Goal: Task Accomplishment & Management: Manage account settings

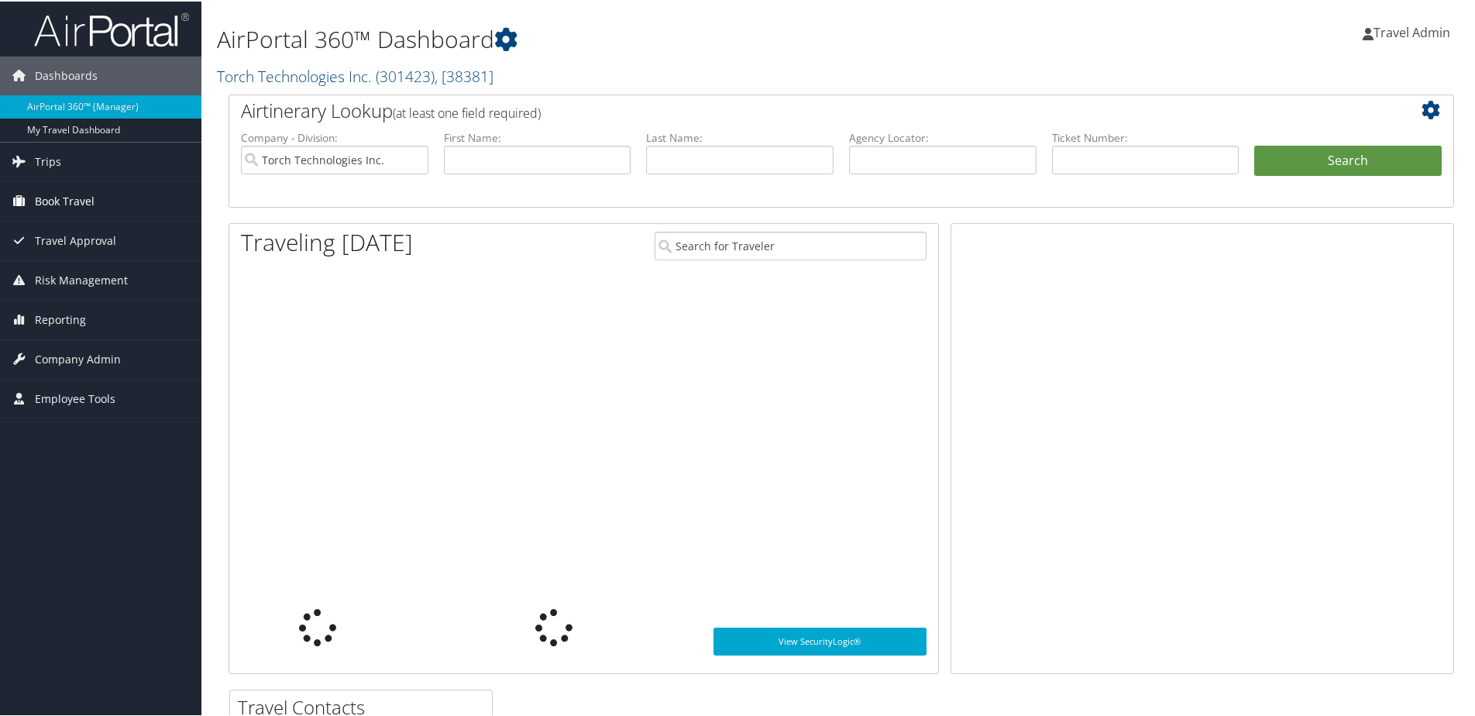
click at [56, 191] on span "Book Travel" at bounding box center [65, 200] width 60 height 39
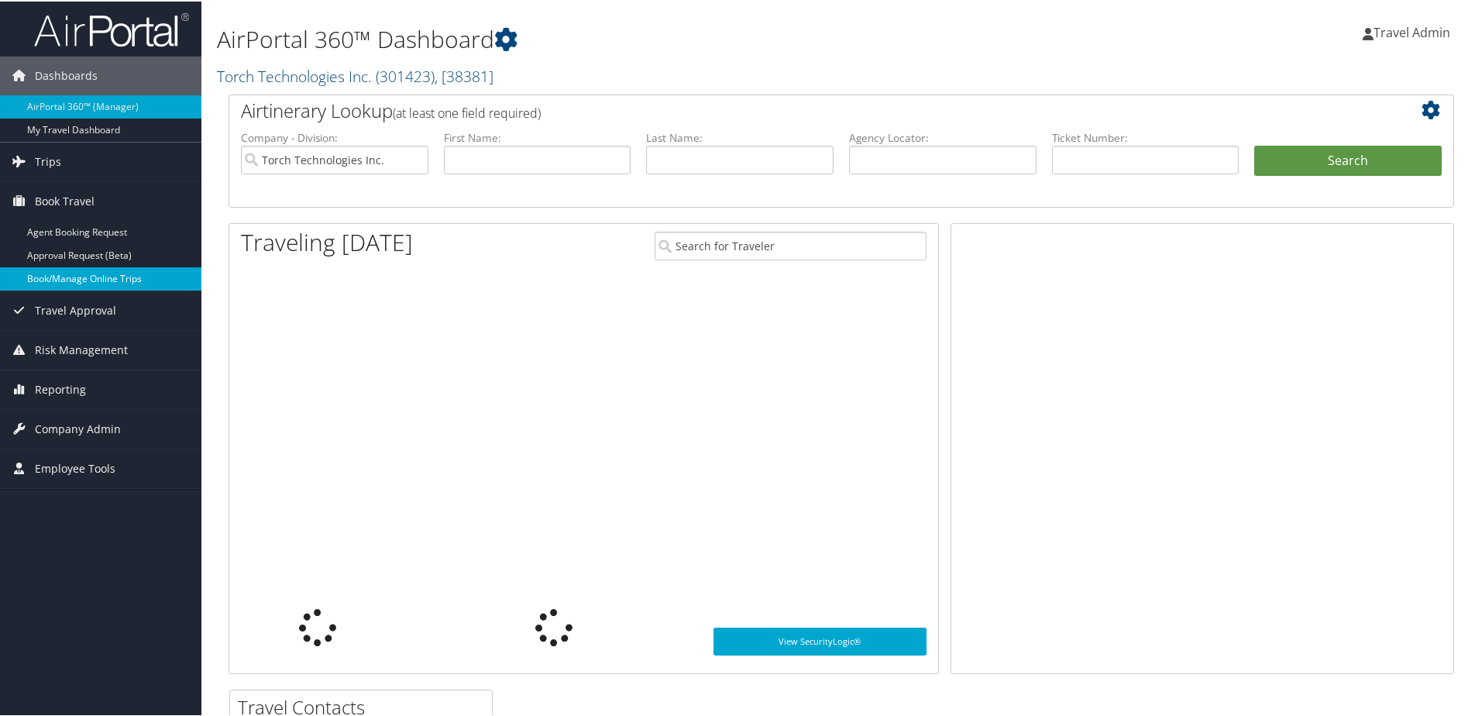
click at [97, 284] on link "Book/Manage Online Trips" at bounding box center [100, 277] width 201 height 23
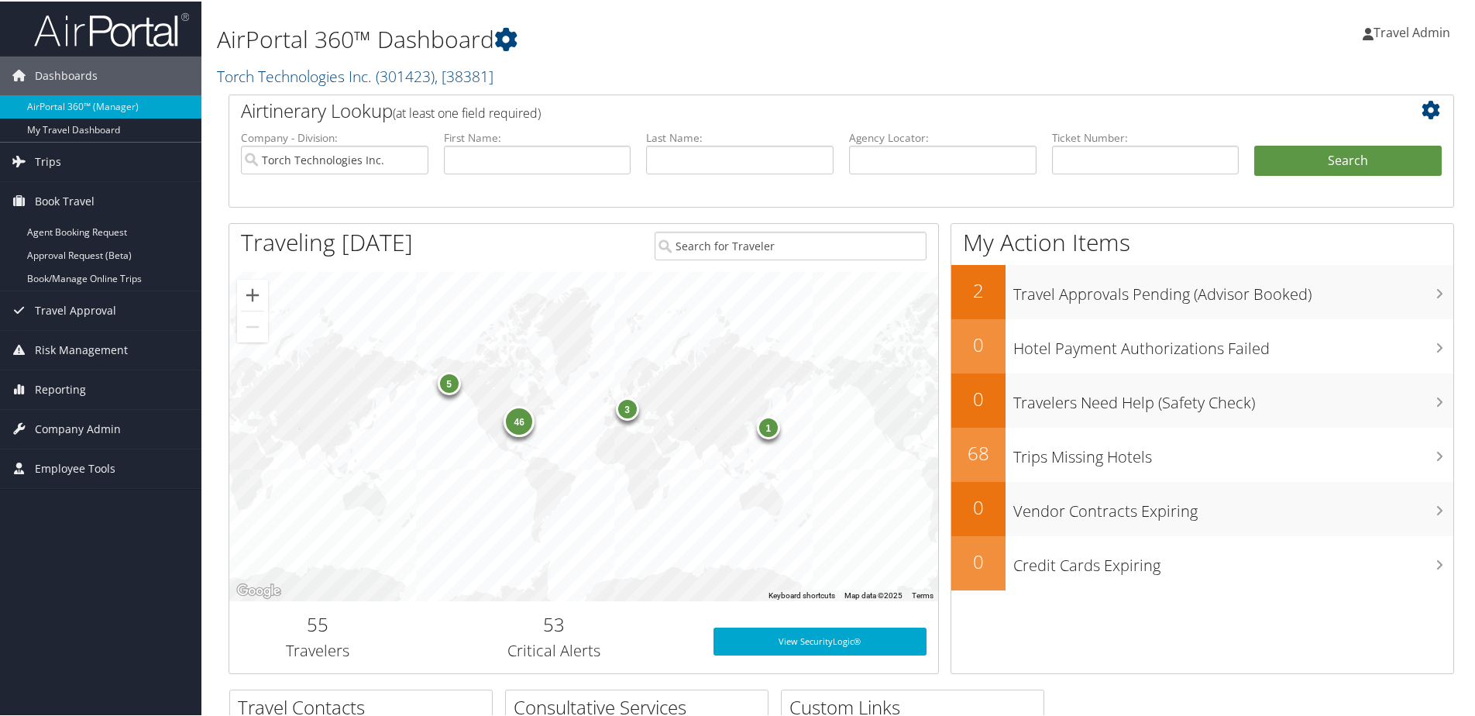
click at [1408, 26] on span "Travel Admin" at bounding box center [1412, 30] width 77 height 17
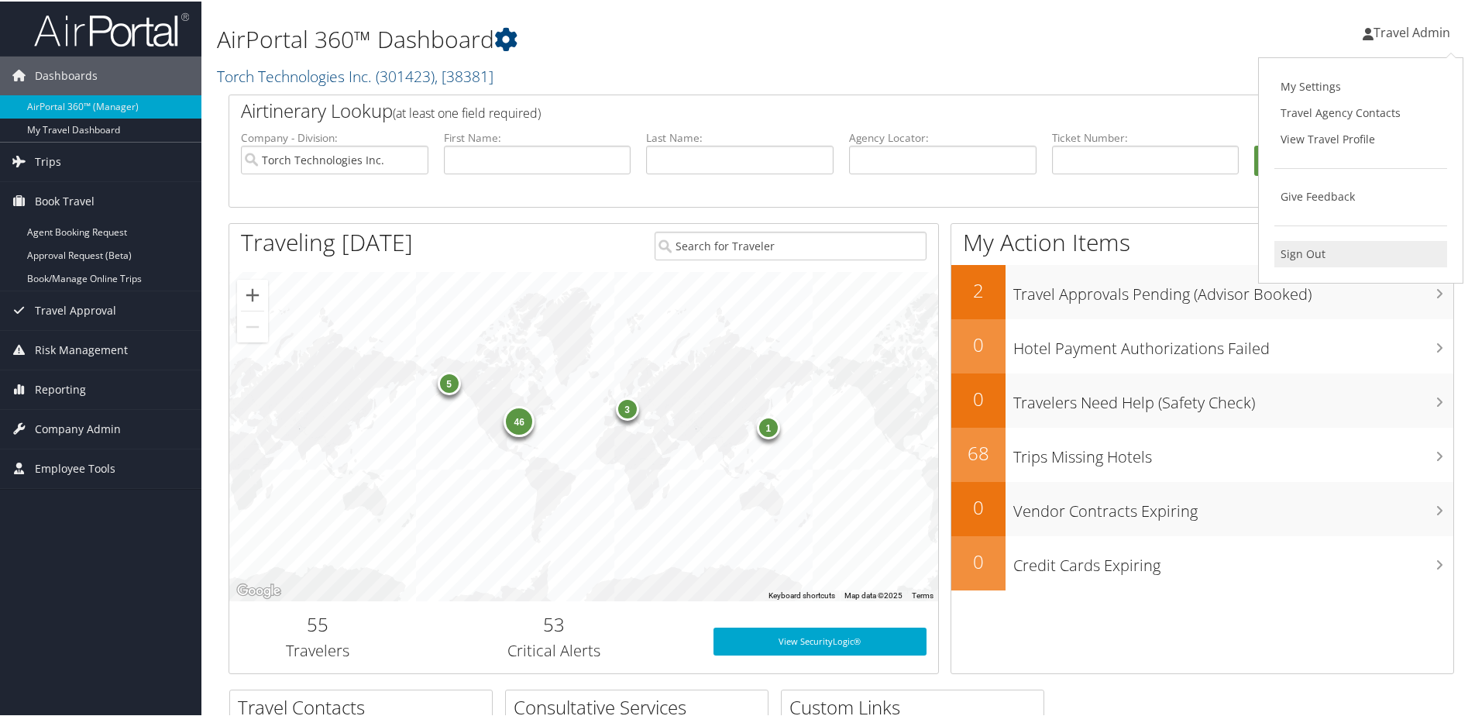
click at [1320, 255] on link "Sign Out" at bounding box center [1361, 252] width 173 height 26
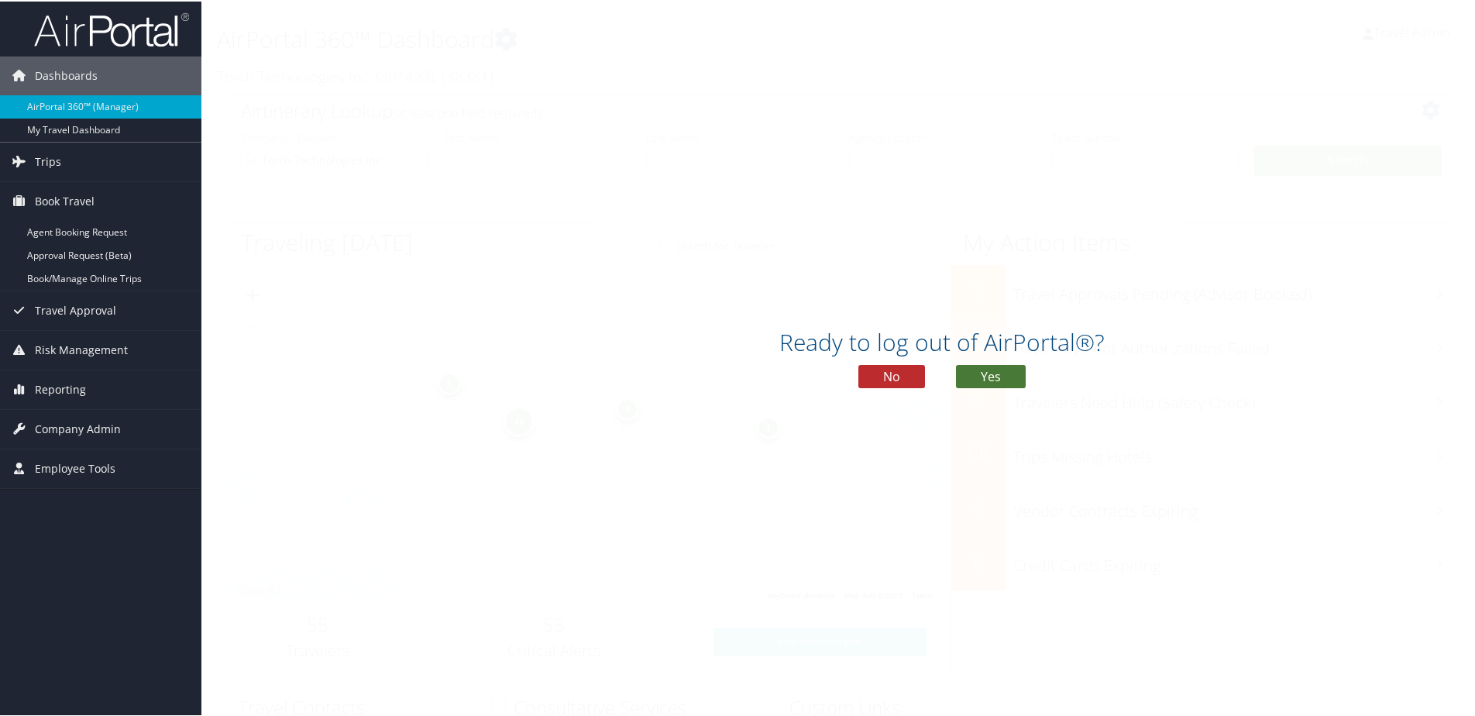
click at [992, 385] on button "Yes" at bounding box center [991, 374] width 70 height 23
